Goal: Navigation & Orientation: Understand site structure

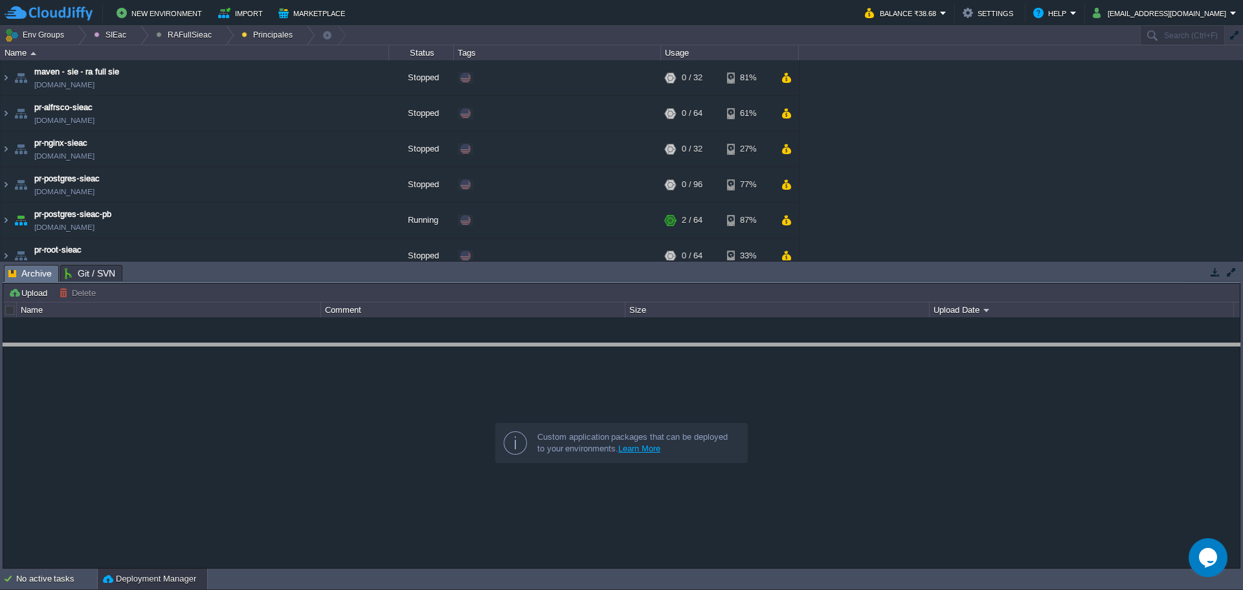
drag, startPoint x: 267, startPoint y: 277, endPoint x: 255, endPoint y: 355, distance: 79.3
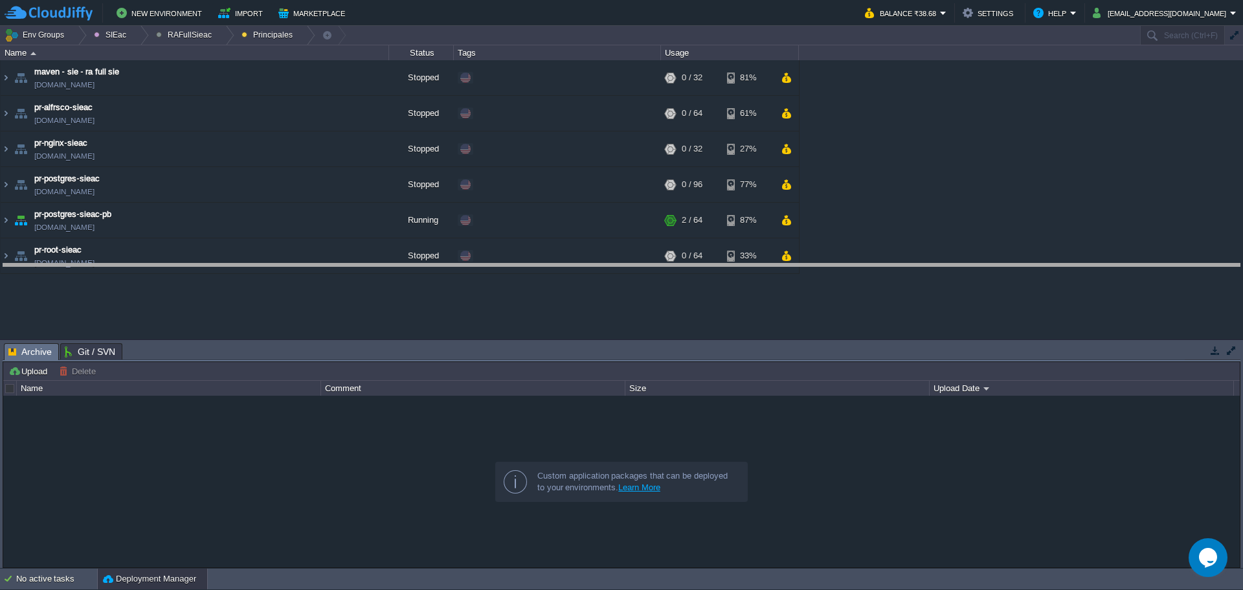
drag, startPoint x: 436, startPoint y: 350, endPoint x: 405, endPoint y: 270, distance: 86.3
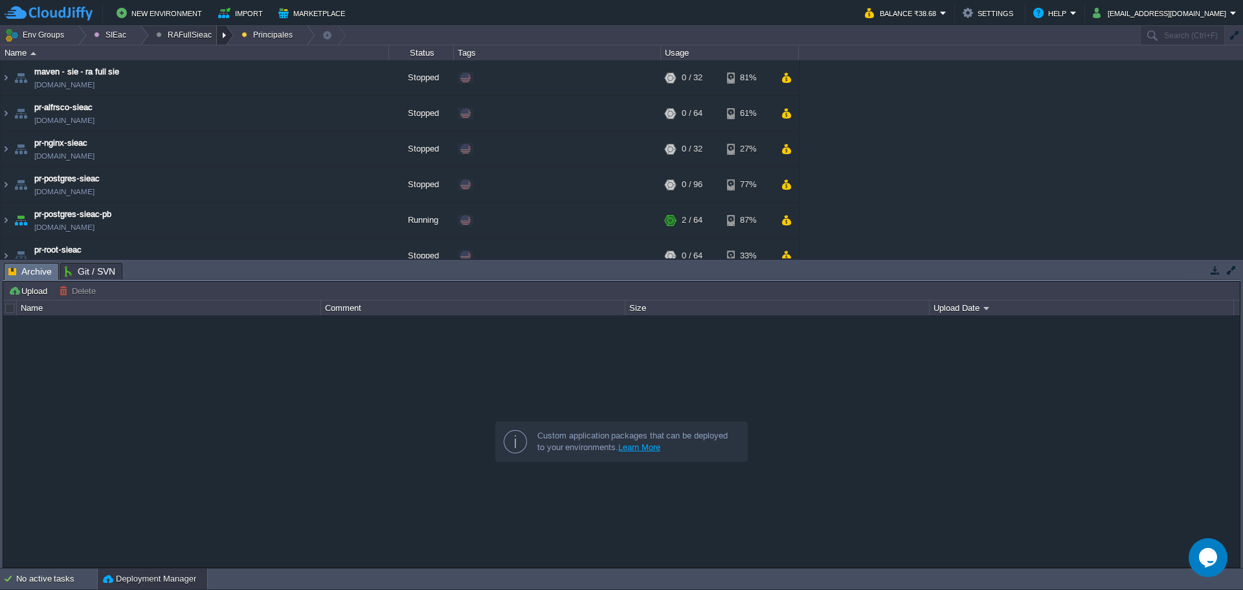
click at [217, 34] on div at bounding box center [225, 35] width 17 height 19
click at [203, 74] on span "Principales" at bounding box center [185, 70] width 41 height 10
click at [217, 36] on div at bounding box center [225, 35] width 17 height 19
click at [198, 54] on span "Ambientes" at bounding box center [185, 55] width 40 height 10
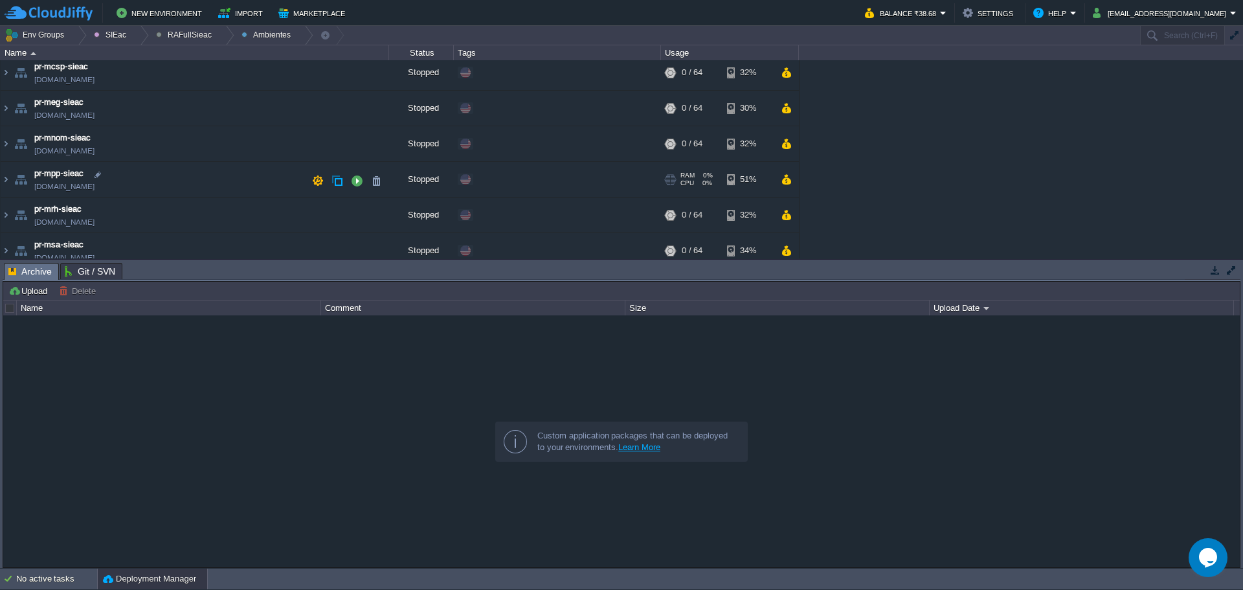
scroll to position [122, 0]
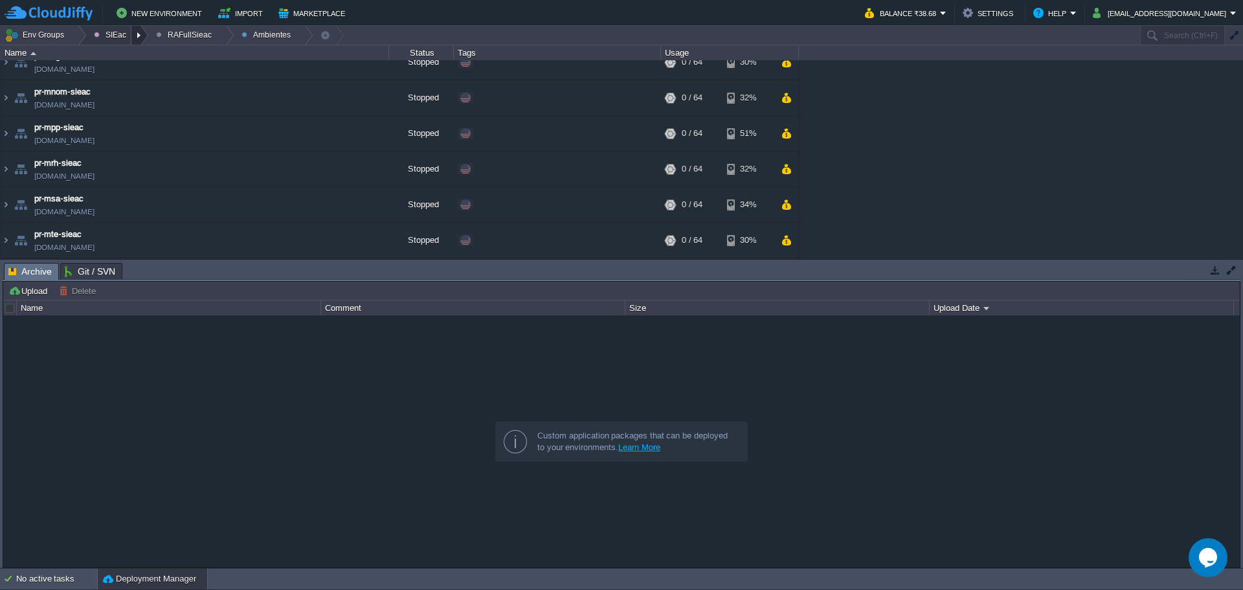
click at [135, 36] on div at bounding box center [139, 35] width 17 height 19
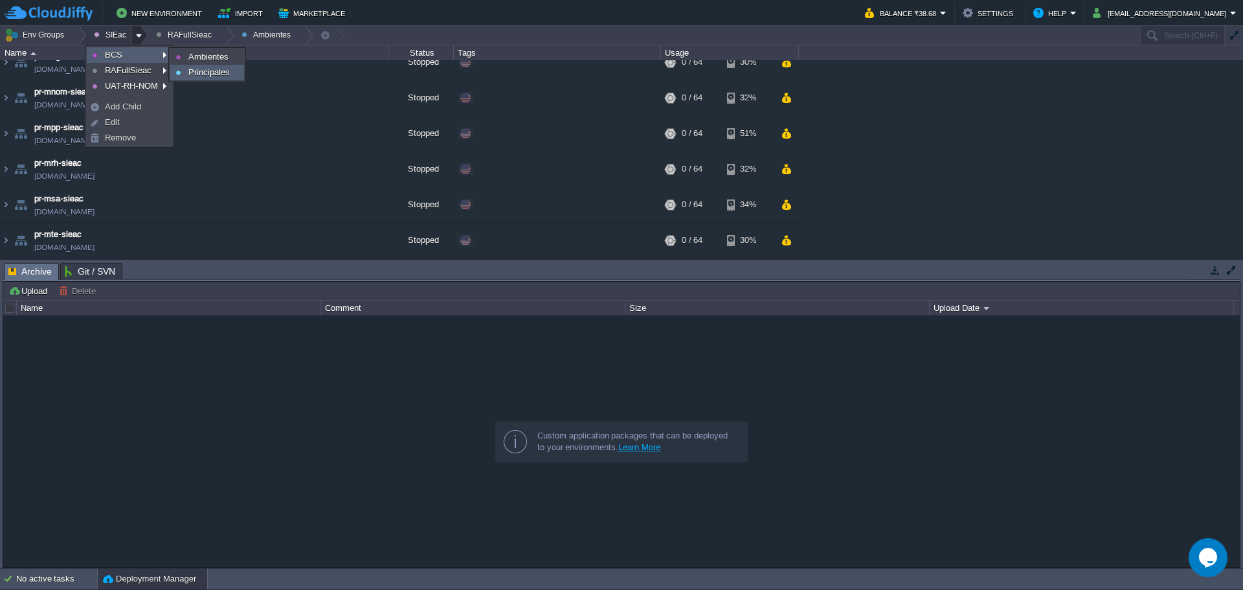
click at [208, 67] on span "Principales" at bounding box center [208, 72] width 41 height 10
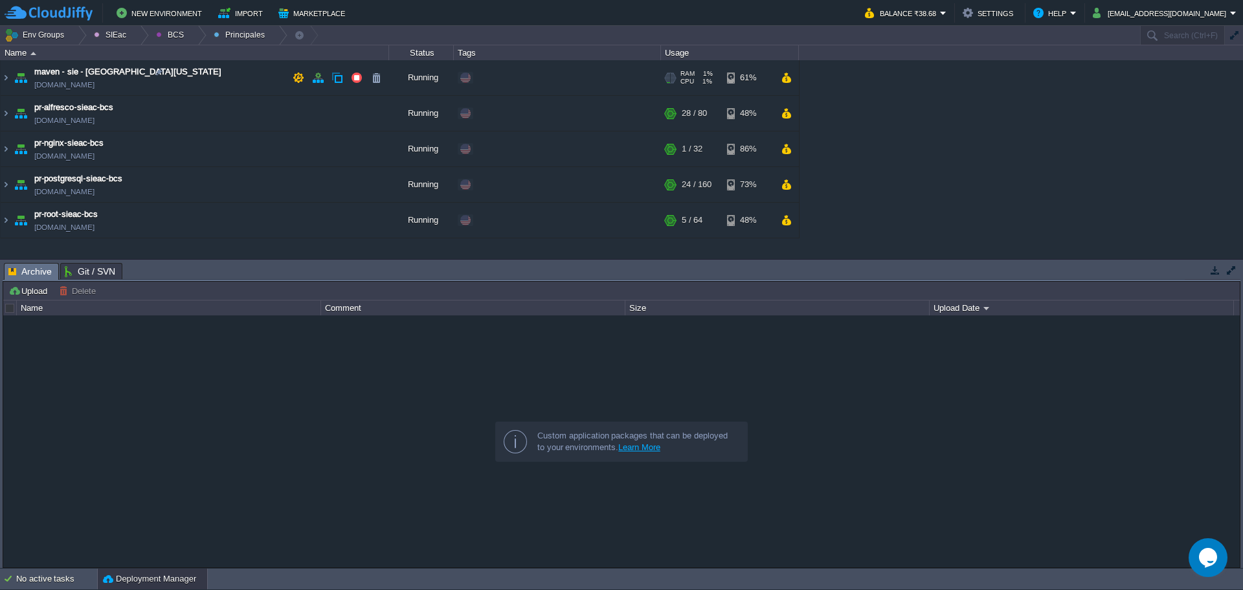
scroll to position [0, 0]
click at [189, 39] on div at bounding box center [197, 35] width 17 height 19
click at [197, 59] on span "Ambientes" at bounding box center [185, 55] width 40 height 10
click at [139, 38] on div at bounding box center [139, 35] width 17 height 19
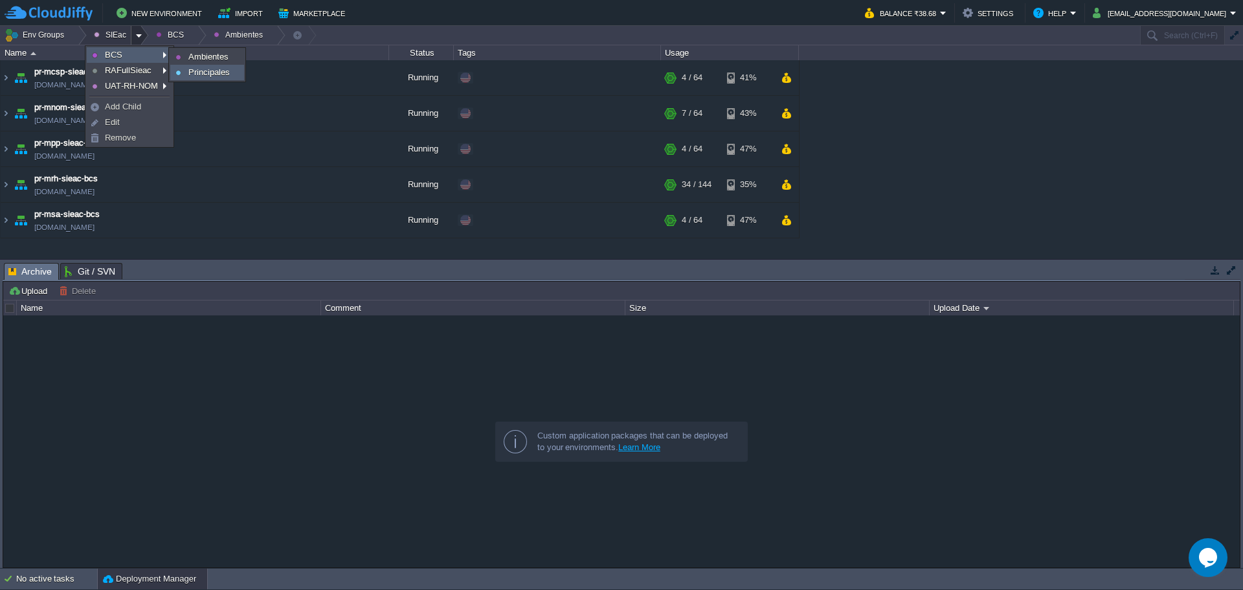
click at [203, 72] on span "Principales" at bounding box center [208, 72] width 41 height 10
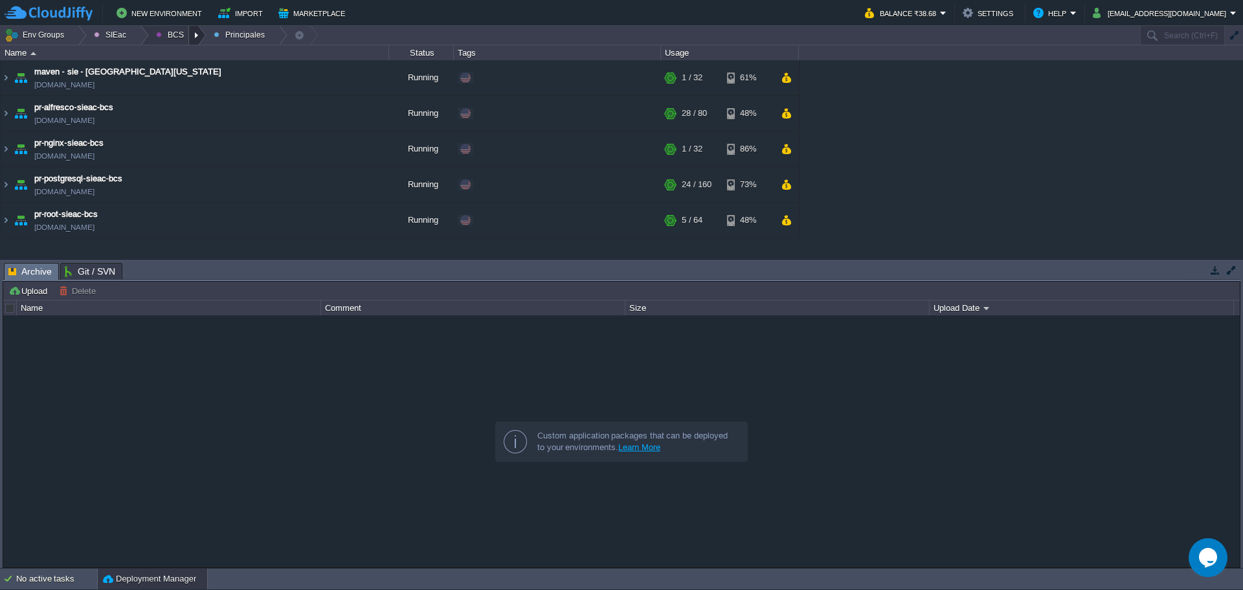
click at [192, 39] on div at bounding box center [197, 35] width 17 height 19
click at [190, 60] on link "Ambientes" at bounding box center [184, 55] width 72 height 14
click at [117, 37] on button "SIEac" at bounding box center [112, 35] width 37 height 18
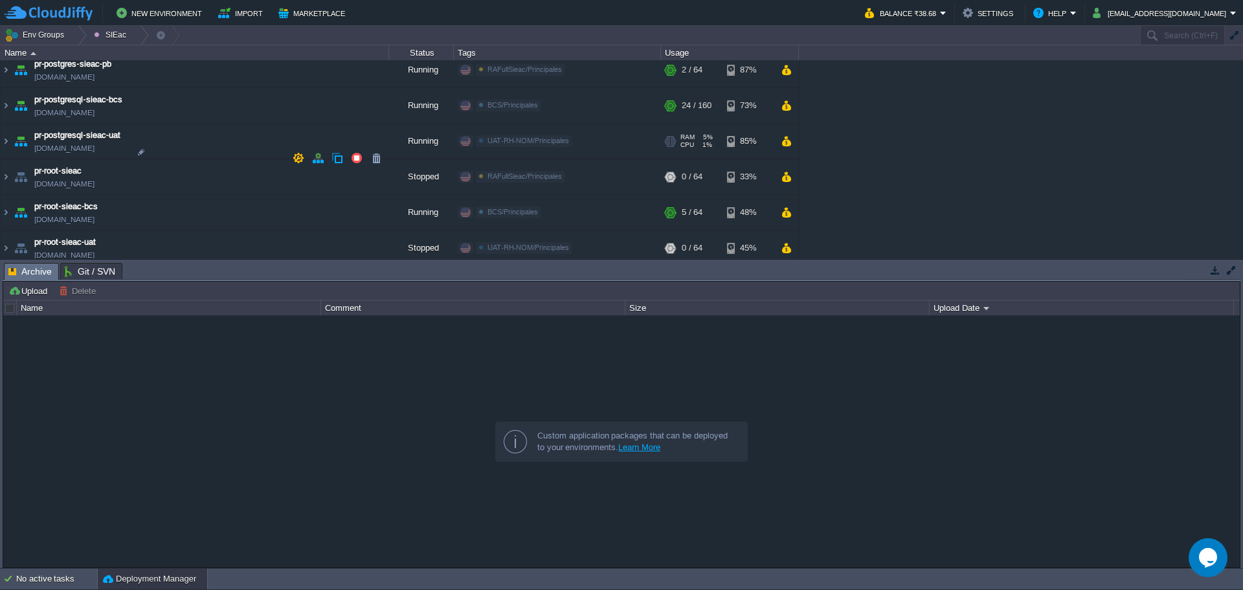
scroll to position [1150, 0]
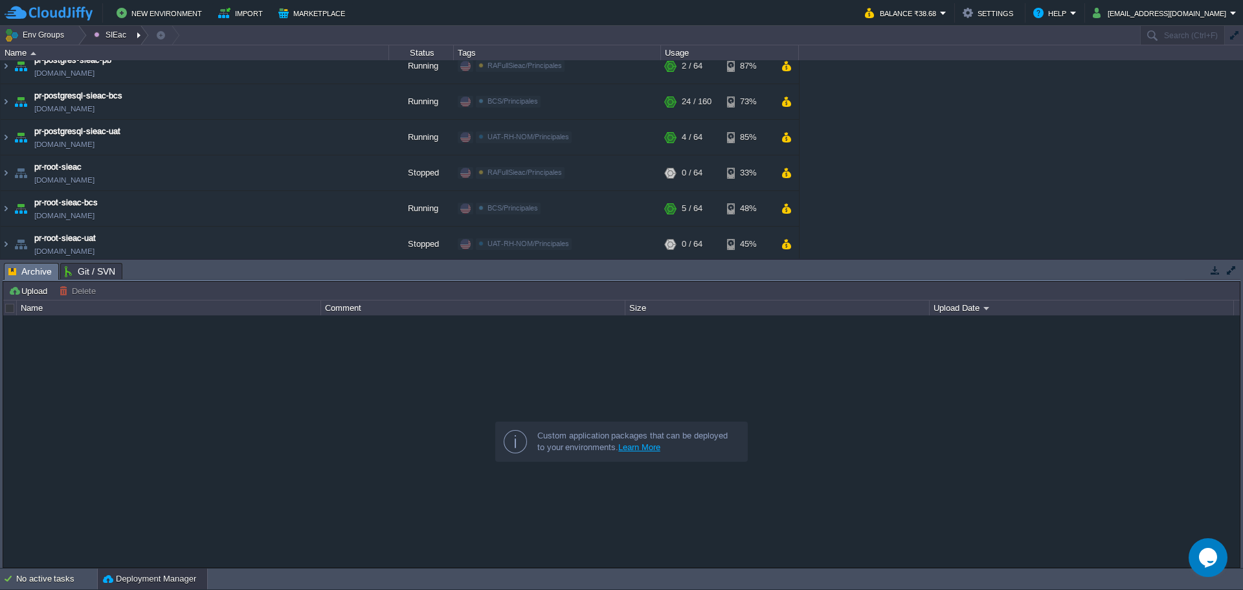
click at [136, 43] on div at bounding box center [139, 35] width 17 height 19
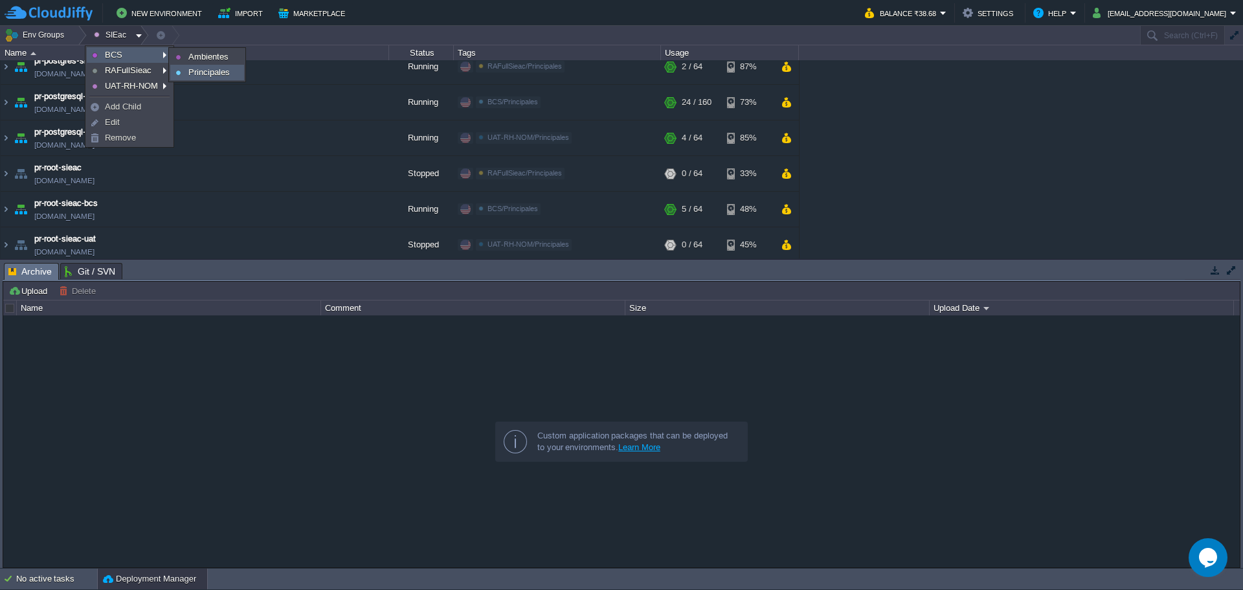
click at [208, 74] on span "Principales" at bounding box center [208, 72] width 41 height 10
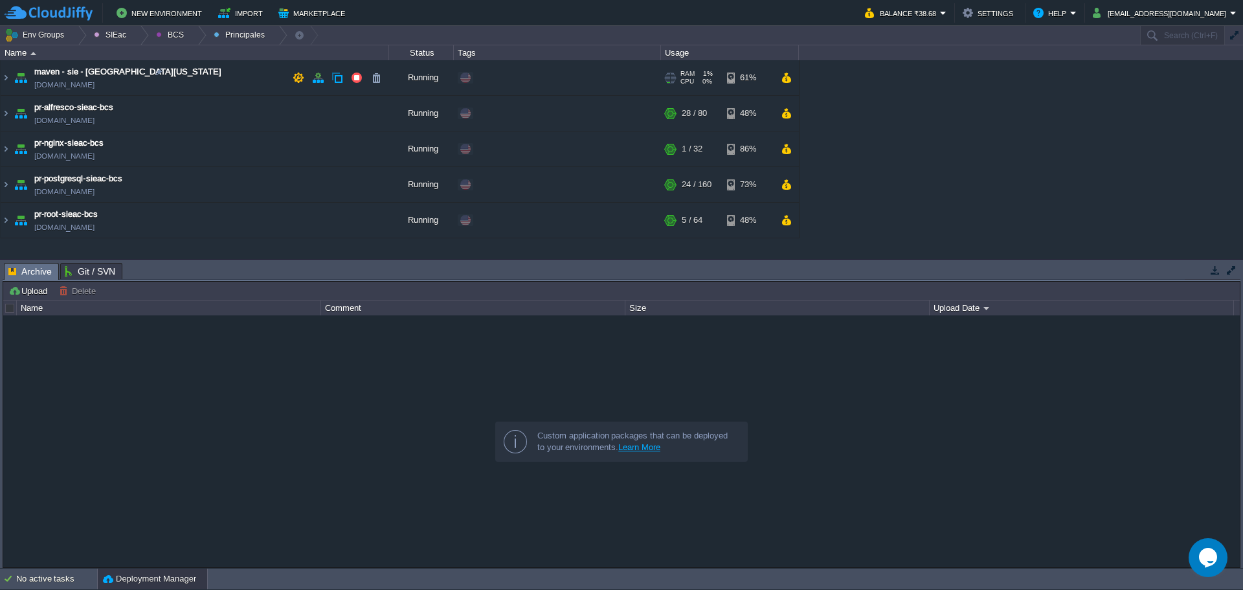
scroll to position [0, 0]
